Goal: Check status

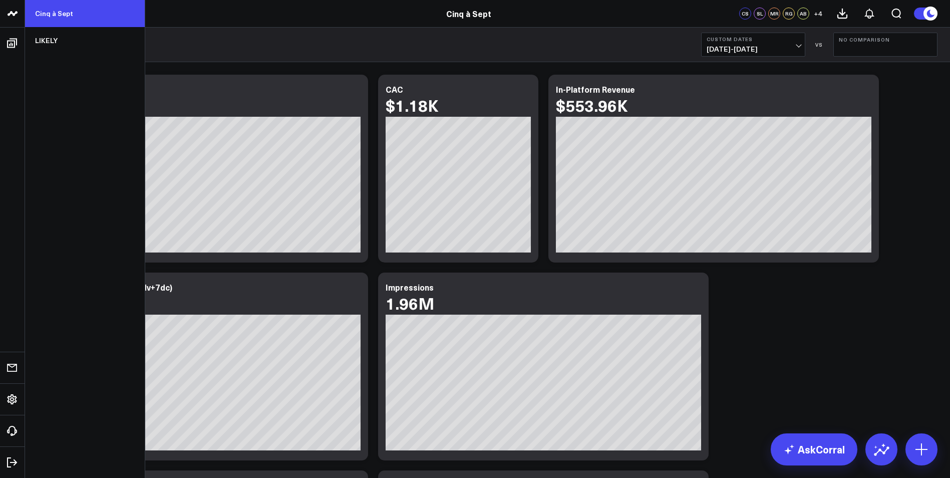
click at [47, 9] on link "Cinq à Sept" at bounding box center [85, 13] width 120 height 27
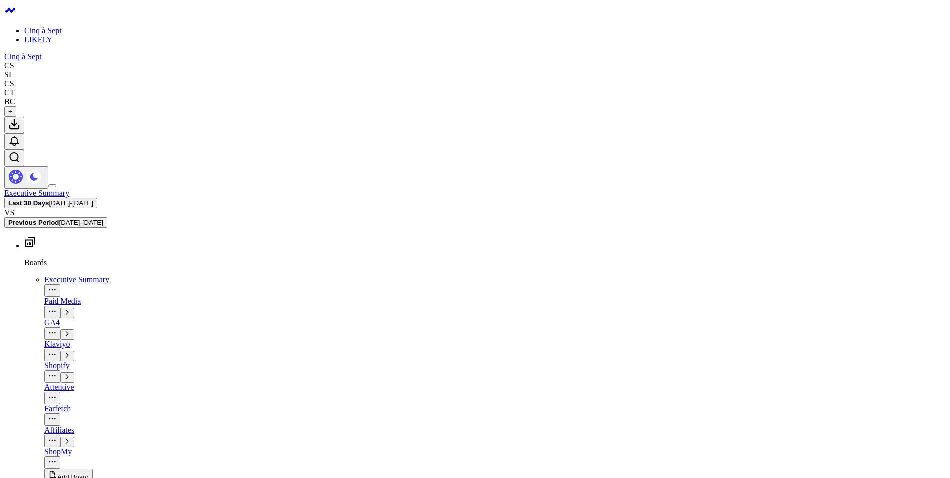
click at [52, 44] on link "LIKELY" at bounding box center [38, 39] width 28 height 9
click at [14, 16] on icon at bounding box center [10, 10] width 12 height 12
click at [45, 26] on link "Cinq à Sept" at bounding box center [43, 30] width 38 height 9
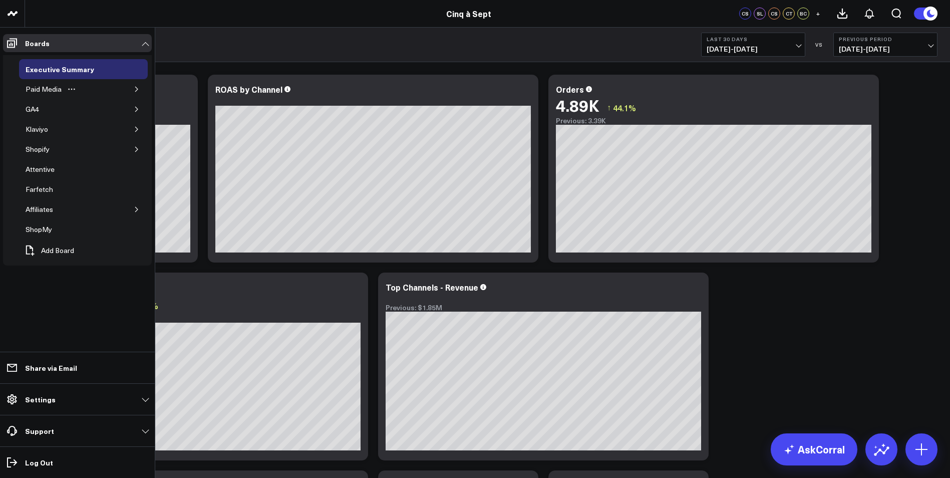
click at [138, 92] on button "button" at bounding box center [137, 89] width 10 height 10
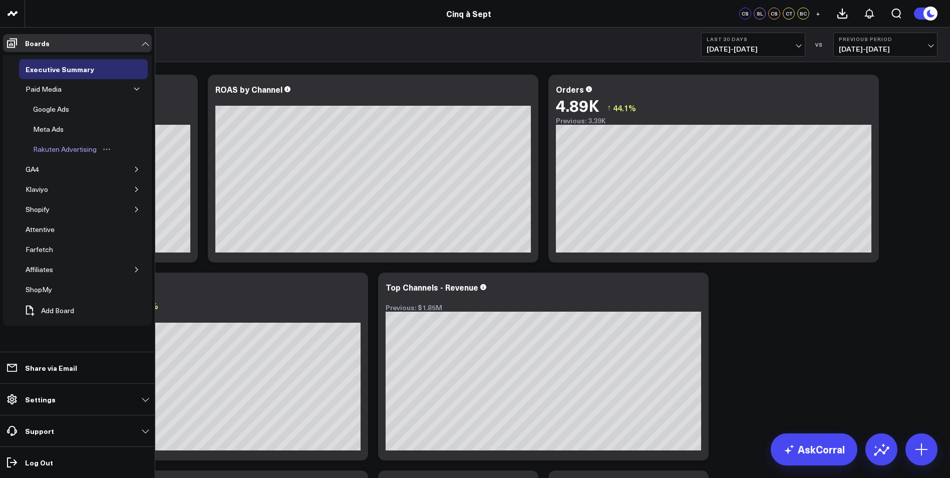
click at [77, 152] on div "Rakuten Advertising" at bounding box center [65, 149] width 69 height 12
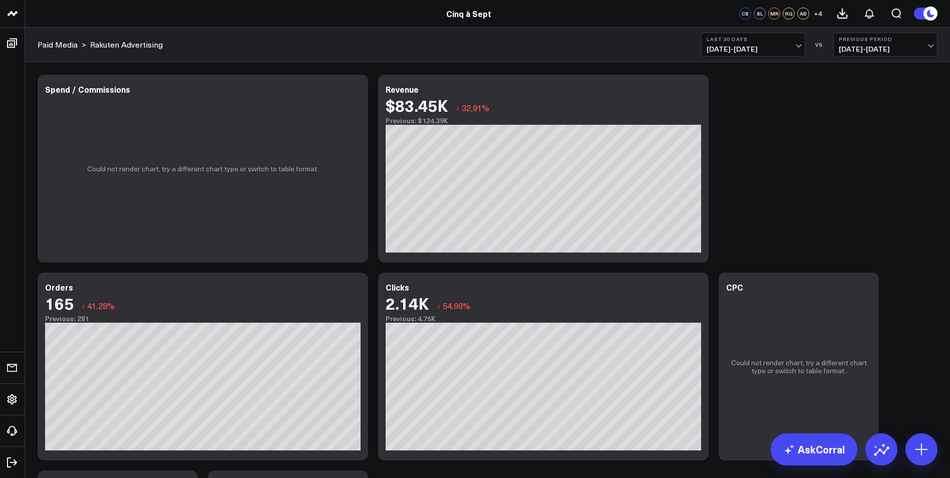
click at [716, 49] on span "[DATE] - [DATE]" at bounding box center [753, 49] width 93 height 8
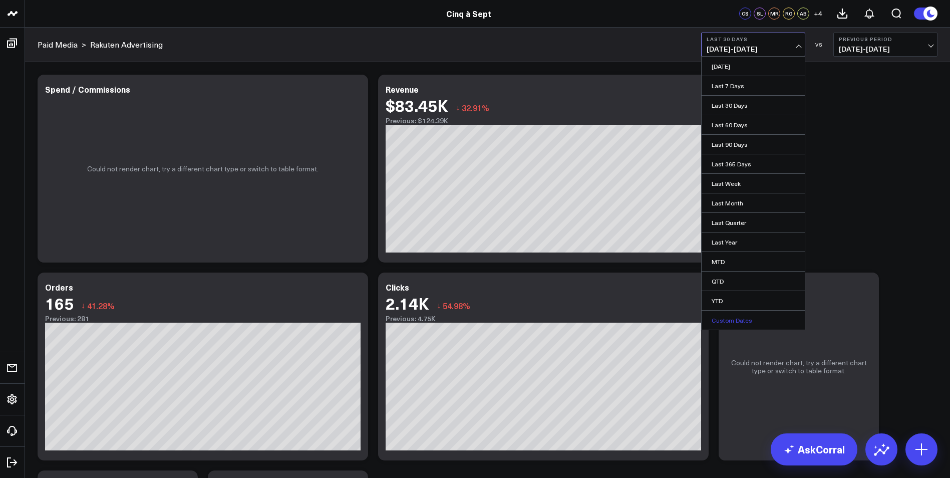
click at [774, 315] on link "Custom Dates" at bounding box center [753, 320] width 103 height 19
select select "9"
select select "2025"
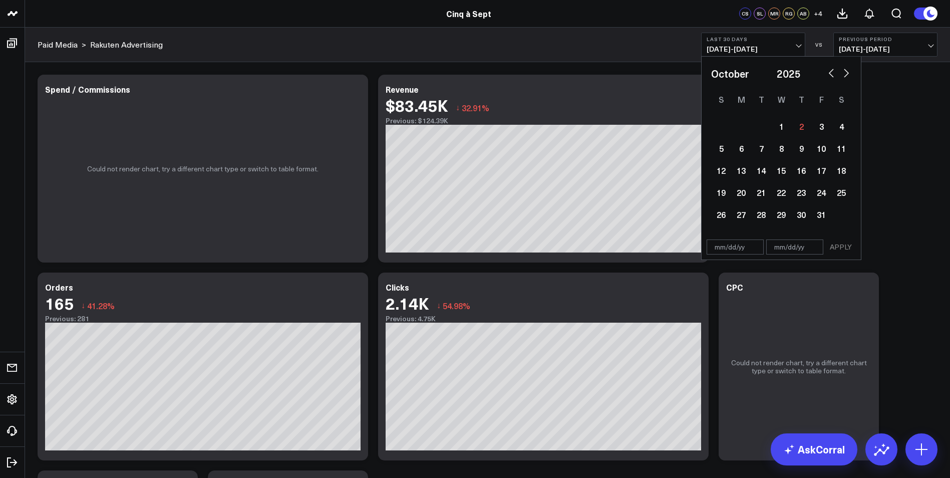
click at [830, 76] on button "button" at bounding box center [832, 72] width 10 height 12
select select "8"
select select "2025"
click at [718, 198] on div "21" at bounding box center [721, 192] width 20 height 20
type input "[DATE]"
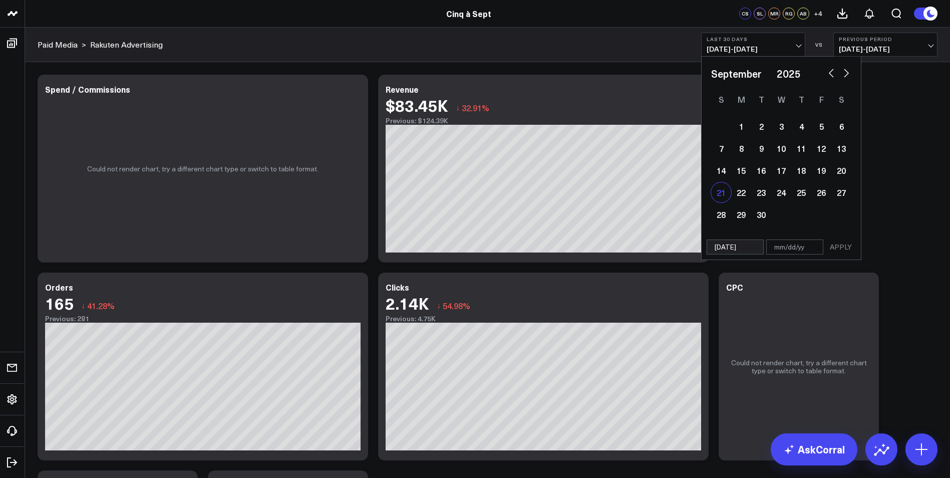
select select "8"
select select "2025"
click at [850, 195] on div "27" at bounding box center [842, 192] width 20 height 20
type input "[DATE]"
select select "8"
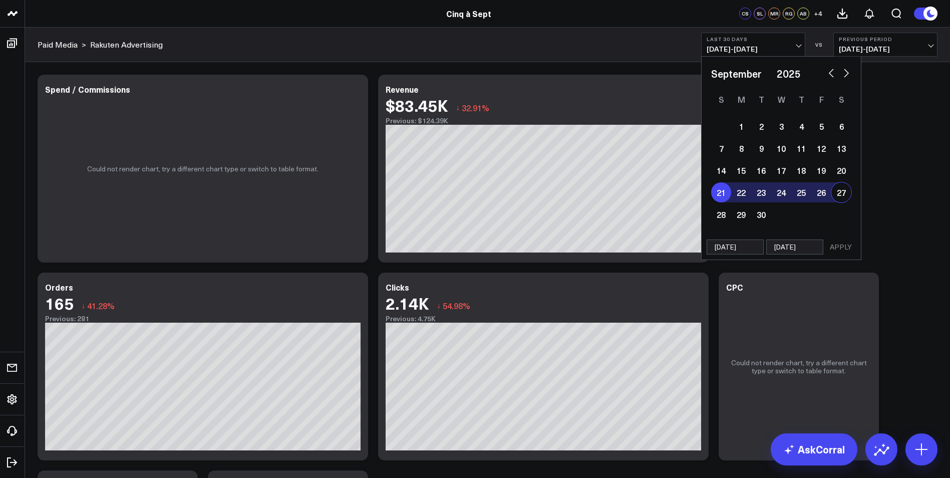
select select "2025"
click at [836, 250] on button "APPLY" at bounding box center [841, 246] width 30 height 15
